Goal: Task Accomplishment & Management: Use online tool/utility

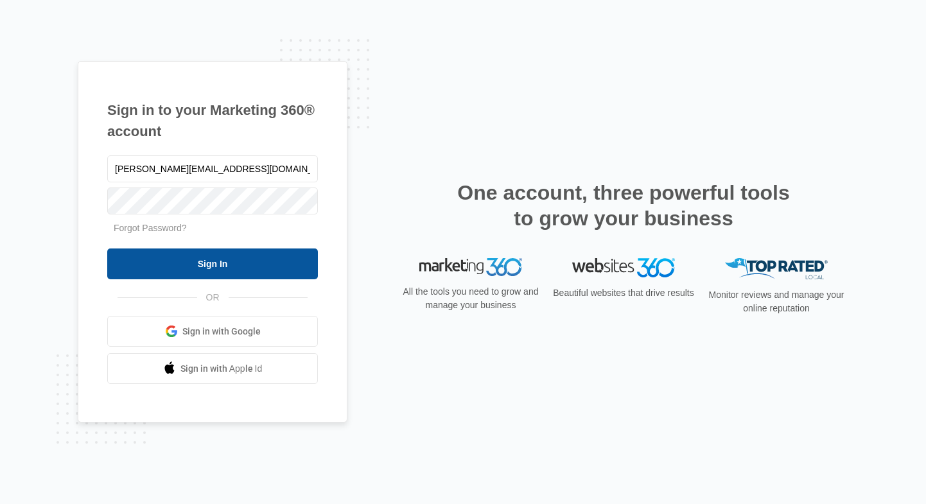
type input "[PERSON_NAME][EMAIL_ADDRESS][DOMAIN_NAME]"
click at [194, 265] on input "Sign In" at bounding box center [212, 263] width 211 height 31
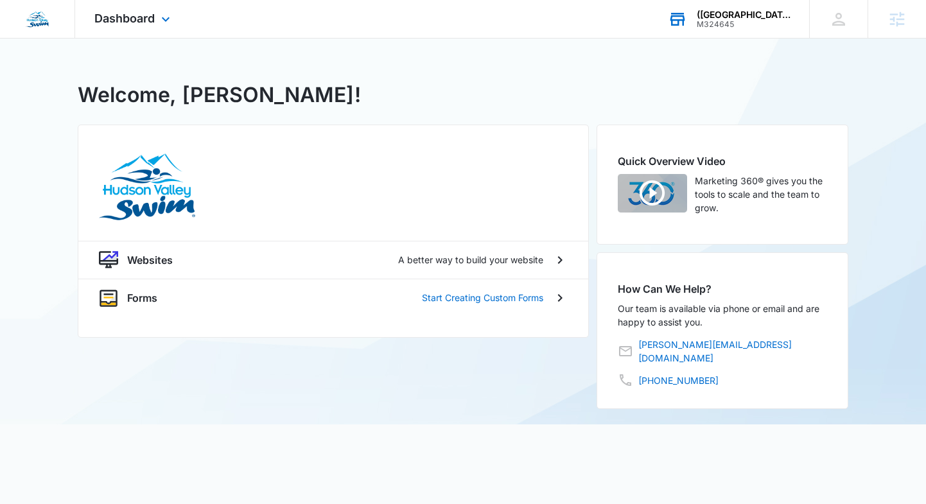
click at [752, 17] on div "([GEOGRAPHIC_DATA]) [GEOGRAPHIC_DATA][PERSON_NAME] Valley Swim" at bounding box center [744, 15] width 94 height 10
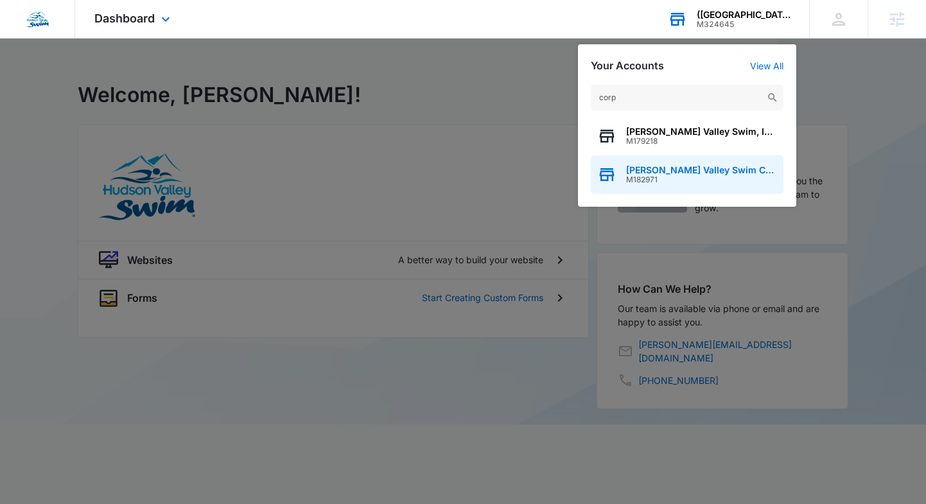
type input "corp"
click at [688, 168] on span "[PERSON_NAME] Valley Swim Corporate" at bounding box center [701, 170] width 151 height 10
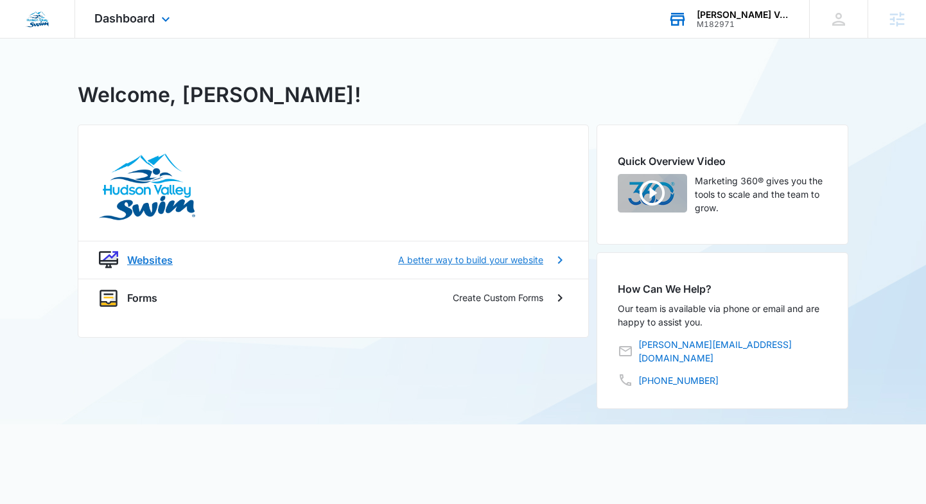
click at [142, 257] on p "Websites" at bounding box center [150, 259] width 46 height 15
